Goal: Information Seeking & Learning: Understand process/instructions

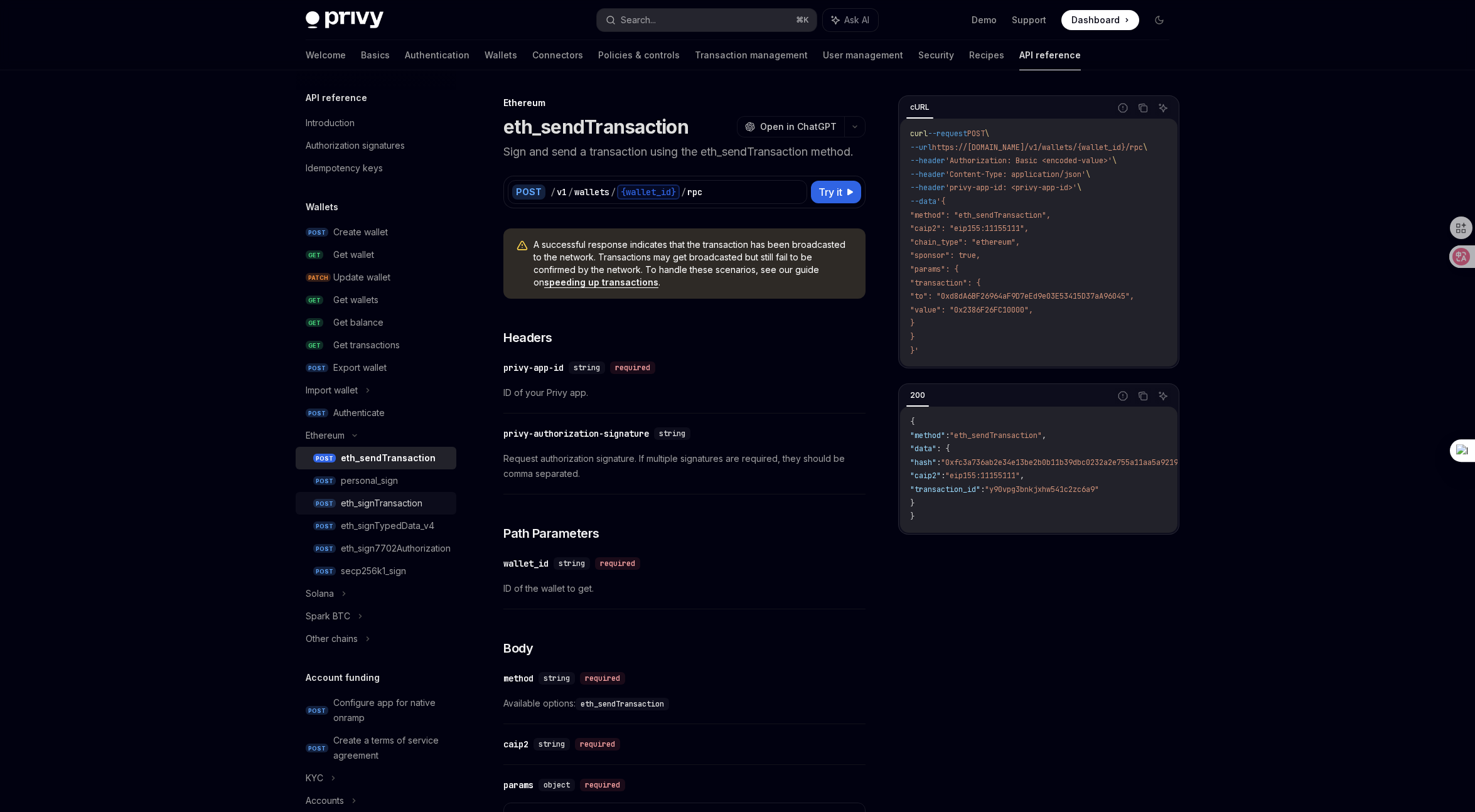
click at [380, 505] on div "eth_signTransaction" at bounding box center [381, 503] width 82 height 15
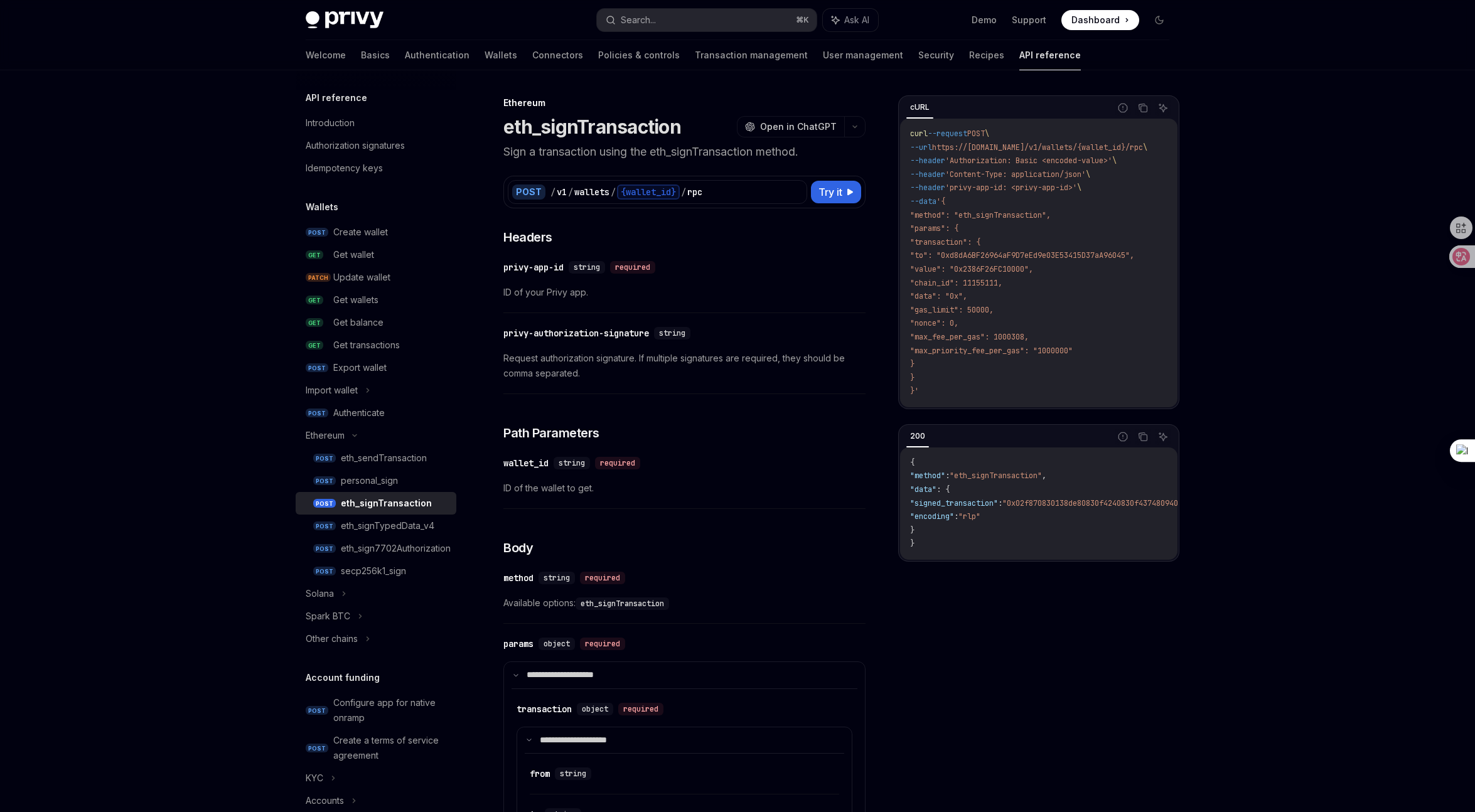
click at [936, 230] on span ""params": {" at bounding box center [934, 228] width 49 height 10
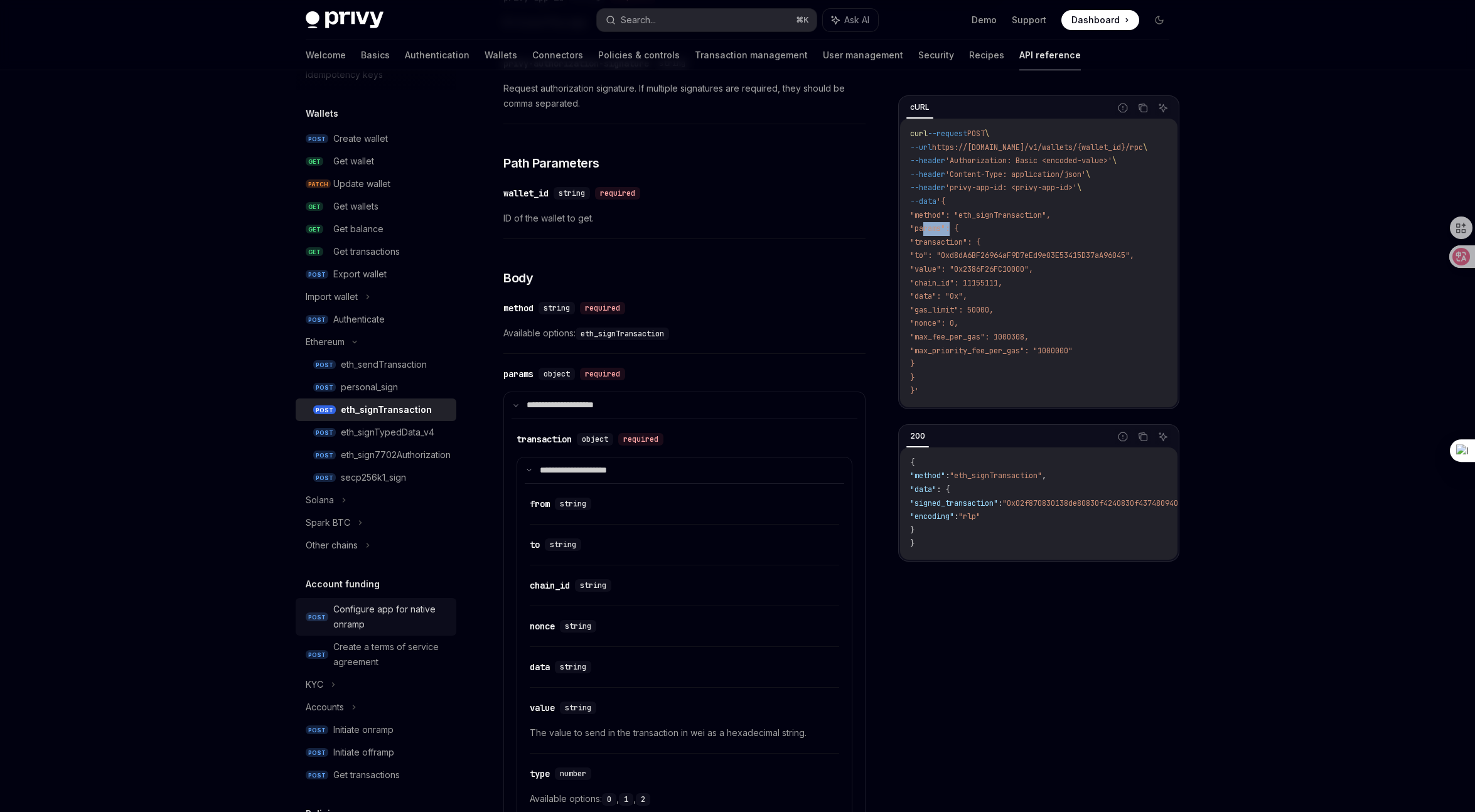
scroll to position [119, 0]
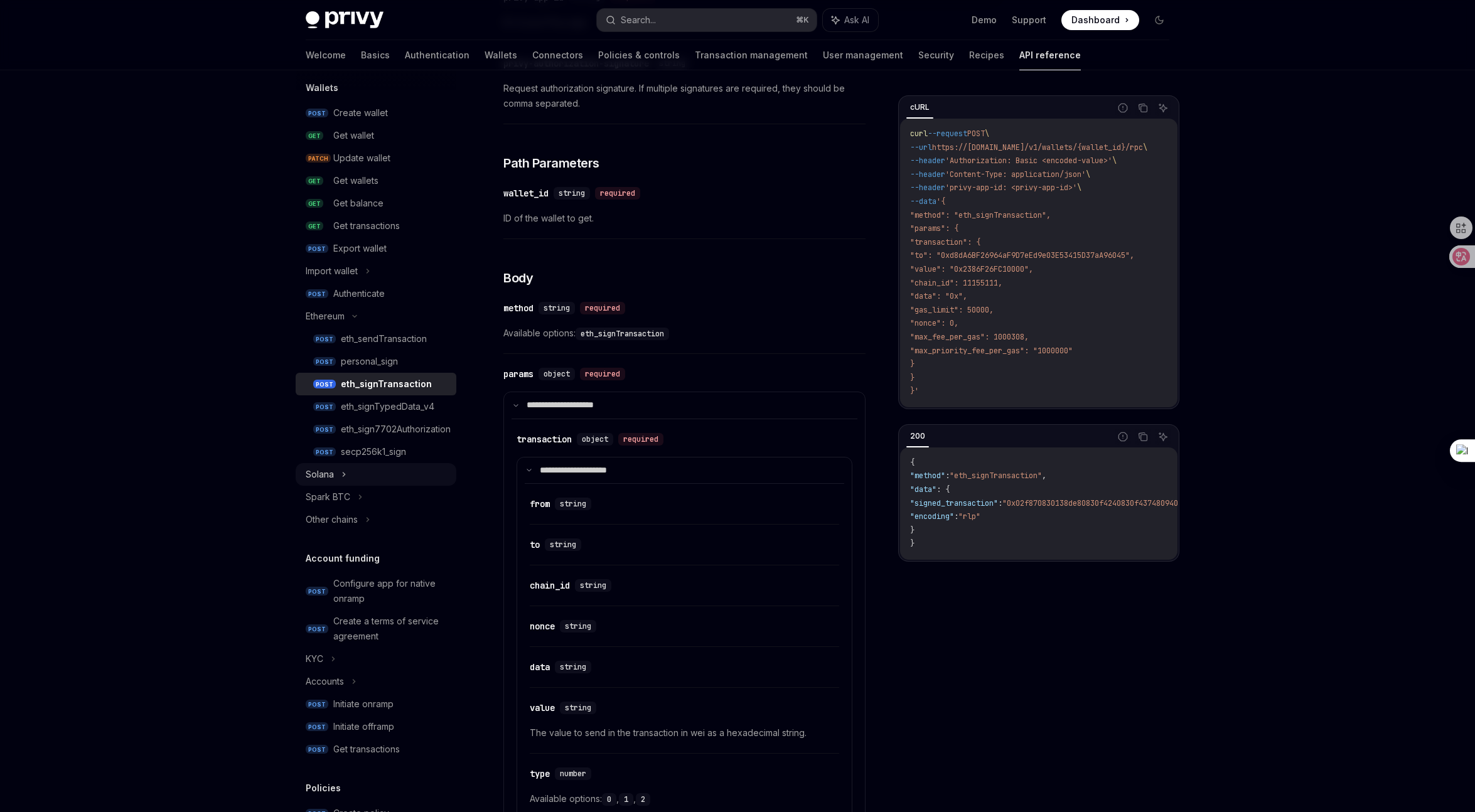
click at [370, 475] on div "Solana" at bounding box center [375, 474] width 161 height 22
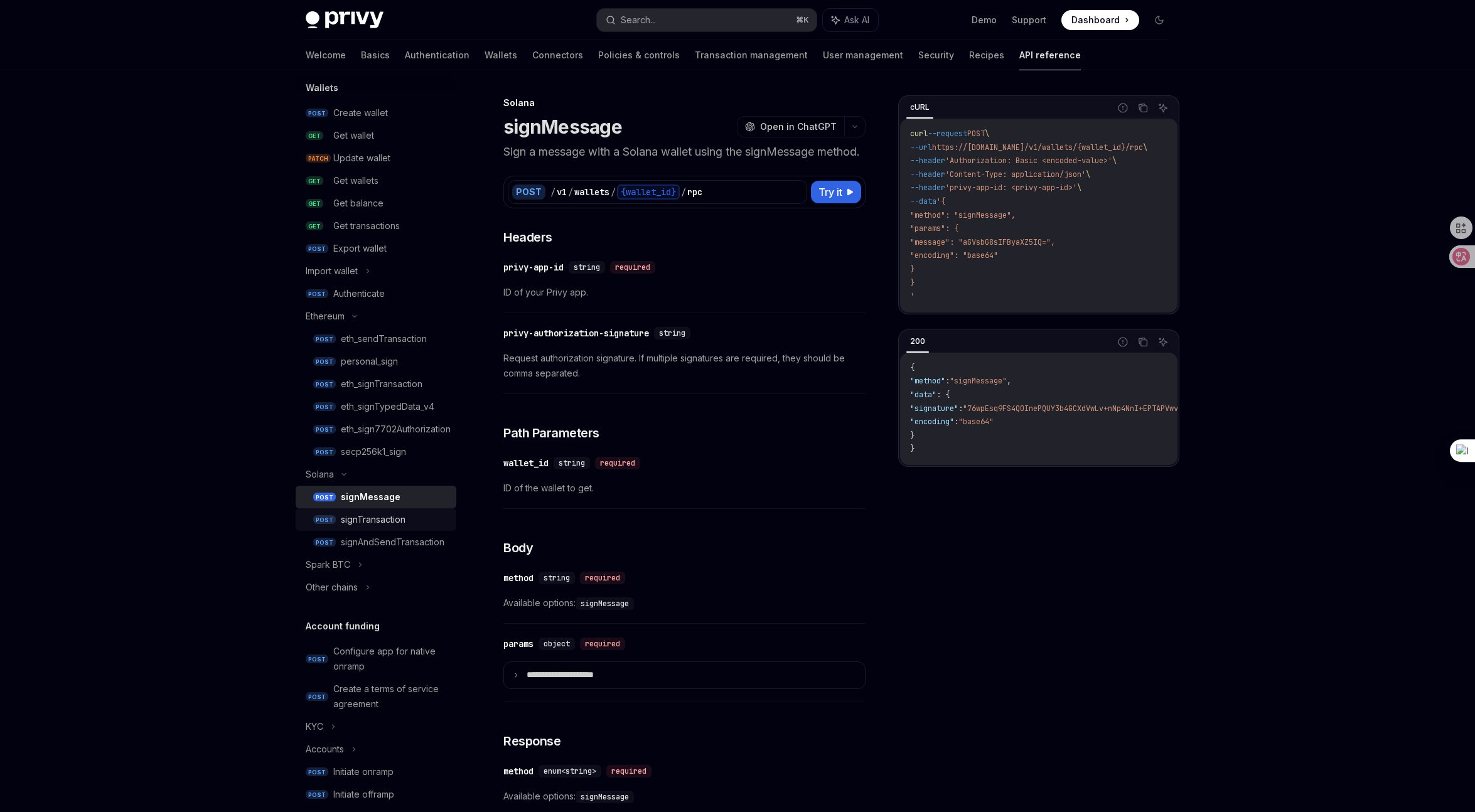
click at [361, 517] on div "signTransaction" at bounding box center [373, 520] width 64 height 15
type textarea "*"
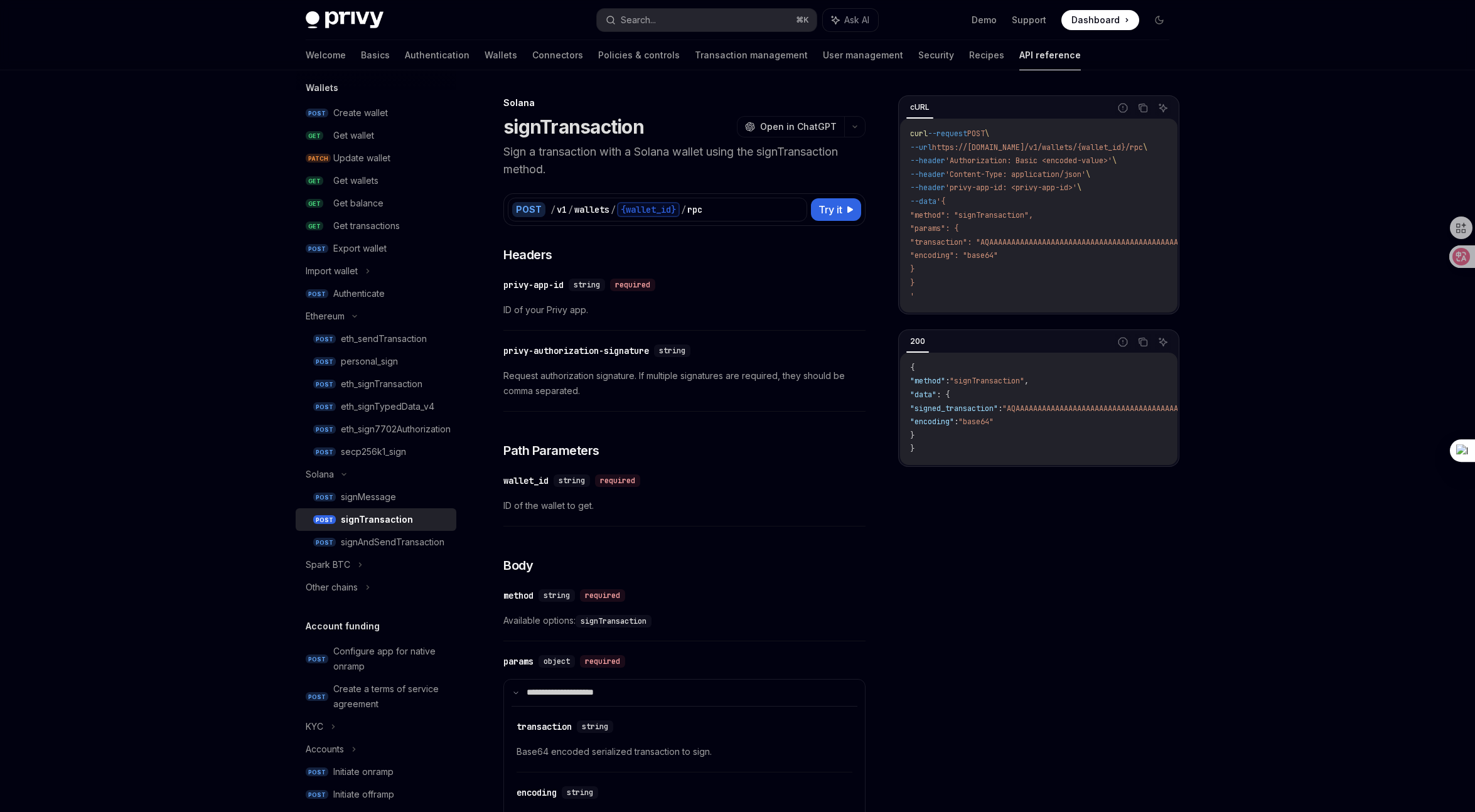
click at [984, 251] on span ""encoding": "base64"" at bounding box center [954, 255] width 88 height 10
